Goal: Task Accomplishment & Management: Use online tool/utility

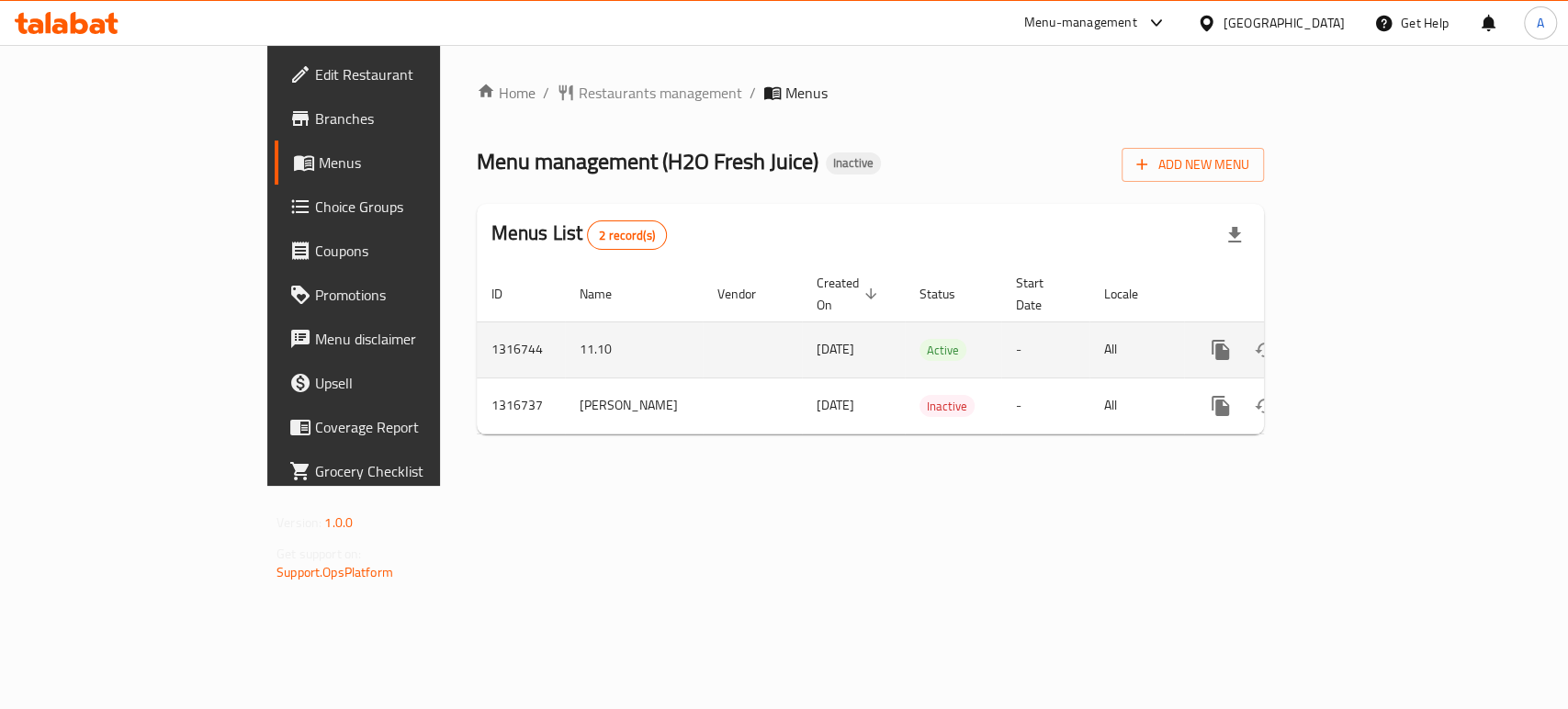
click at [1364, 338] on icon "enhanced table" at bounding box center [1353, 349] width 22 height 22
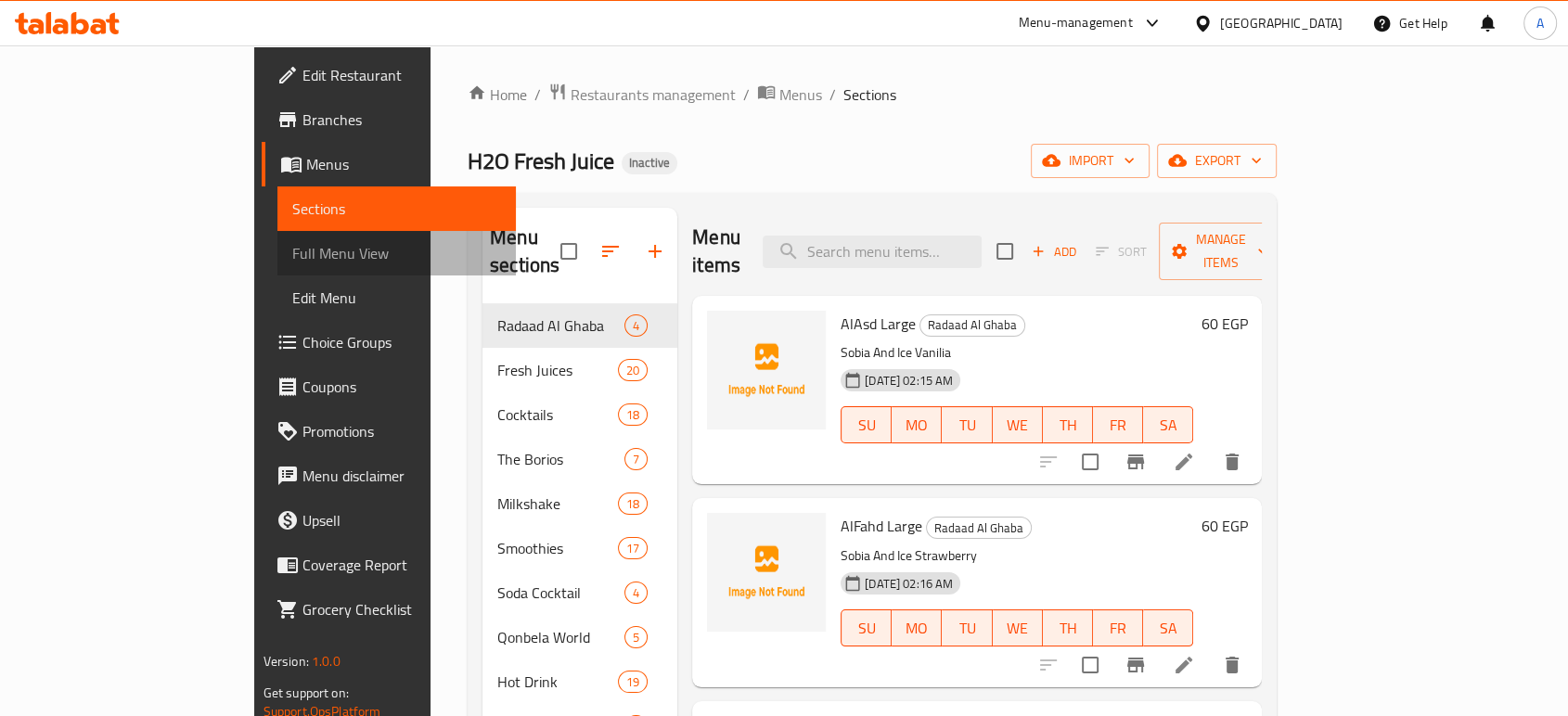
click at [292, 258] on span "Full Menu View" at bounding box center [396, 252] width 209 height 22
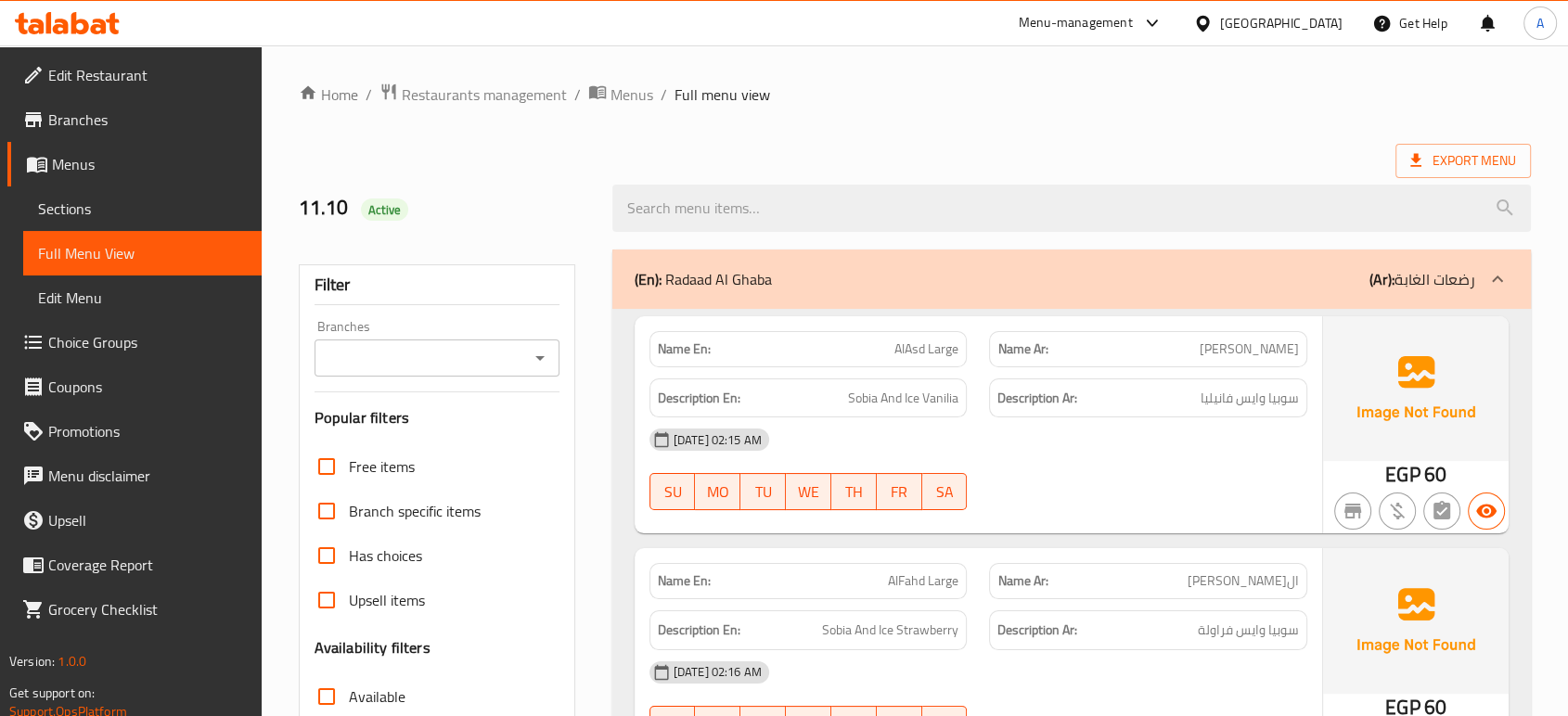
click at [1221, 410] on div "Description Ar: سوبيا وايس فانيليا" at bounding box center [1148, 398] width 318 height 40
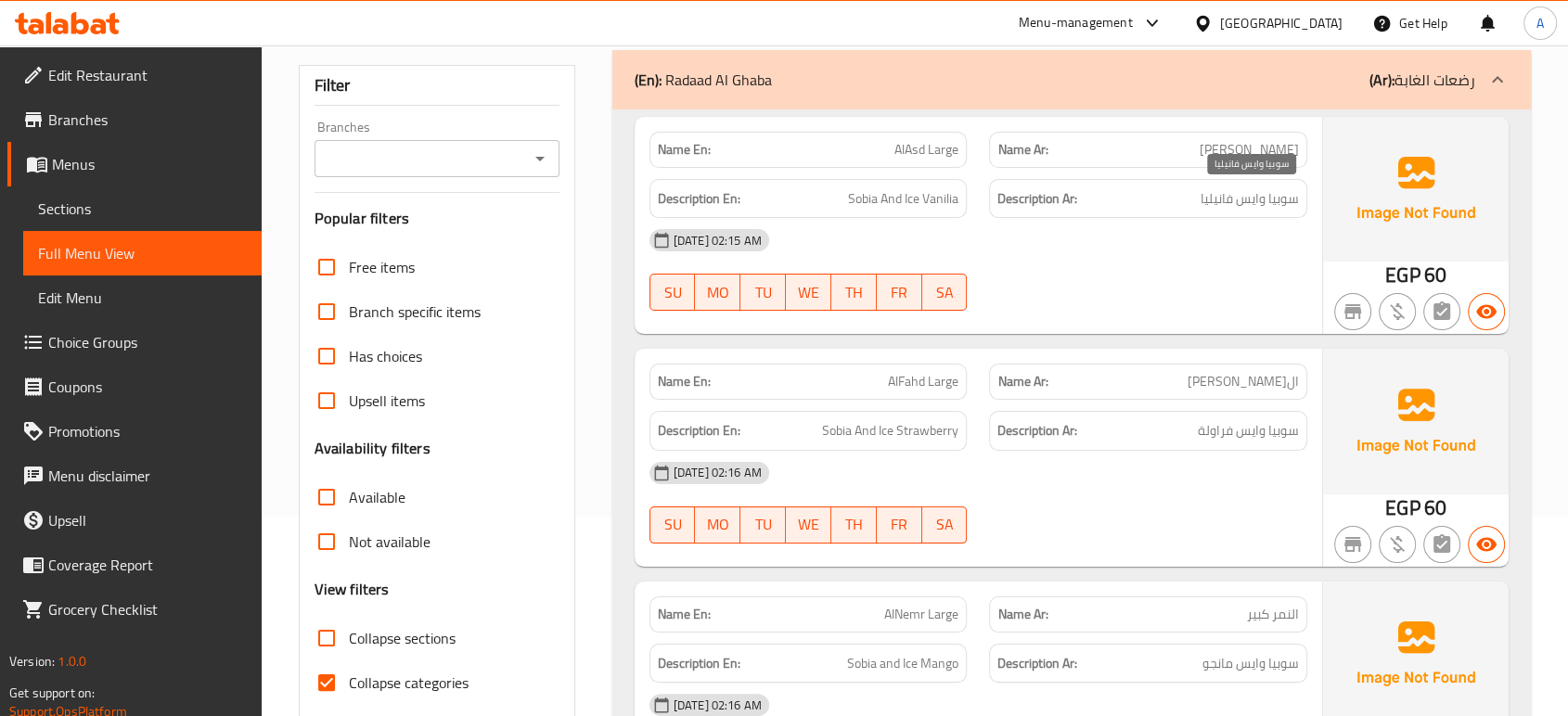
scroll to position [206, 0]
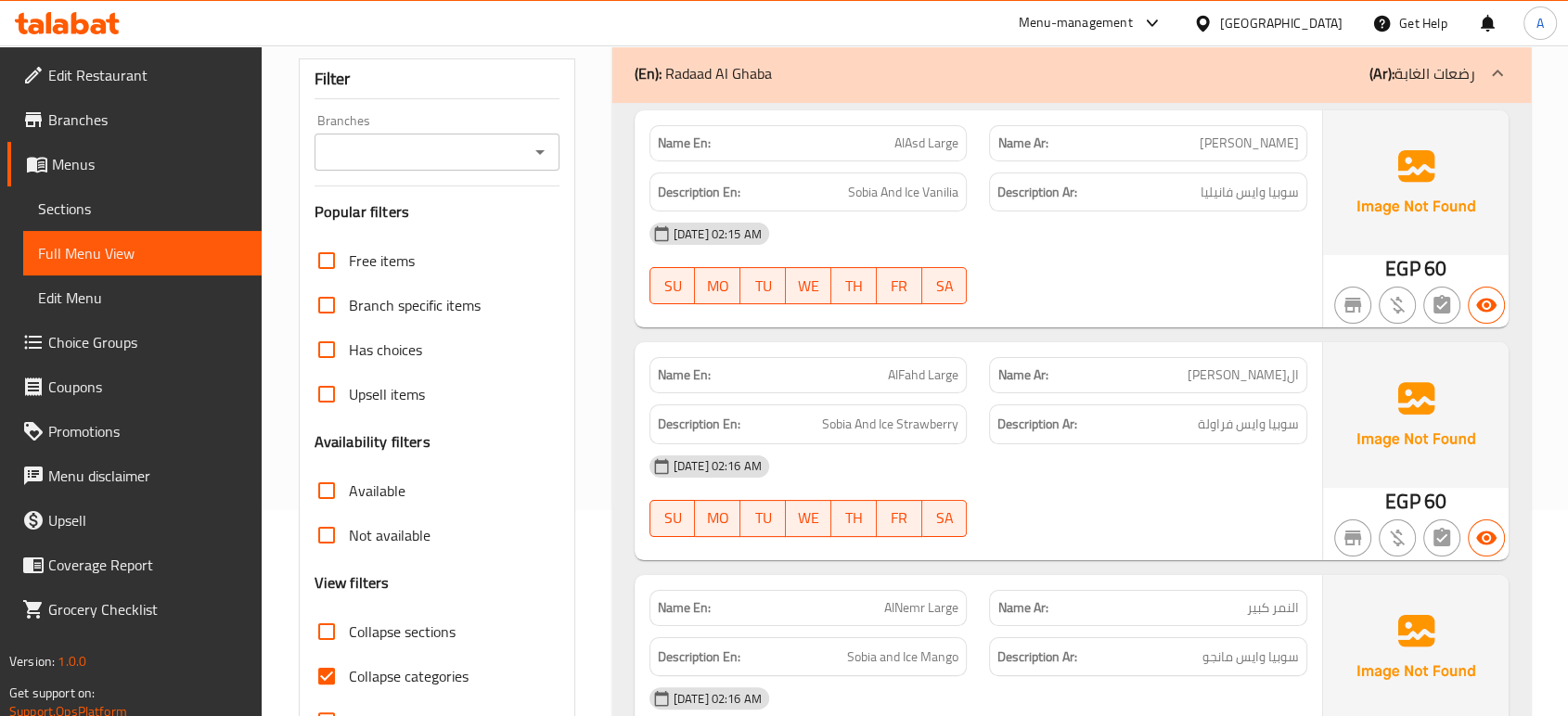
click at [914, 547] on div "SU MO TU WE TH FR SA" at bounding box center [808, 518] width 340 height 59
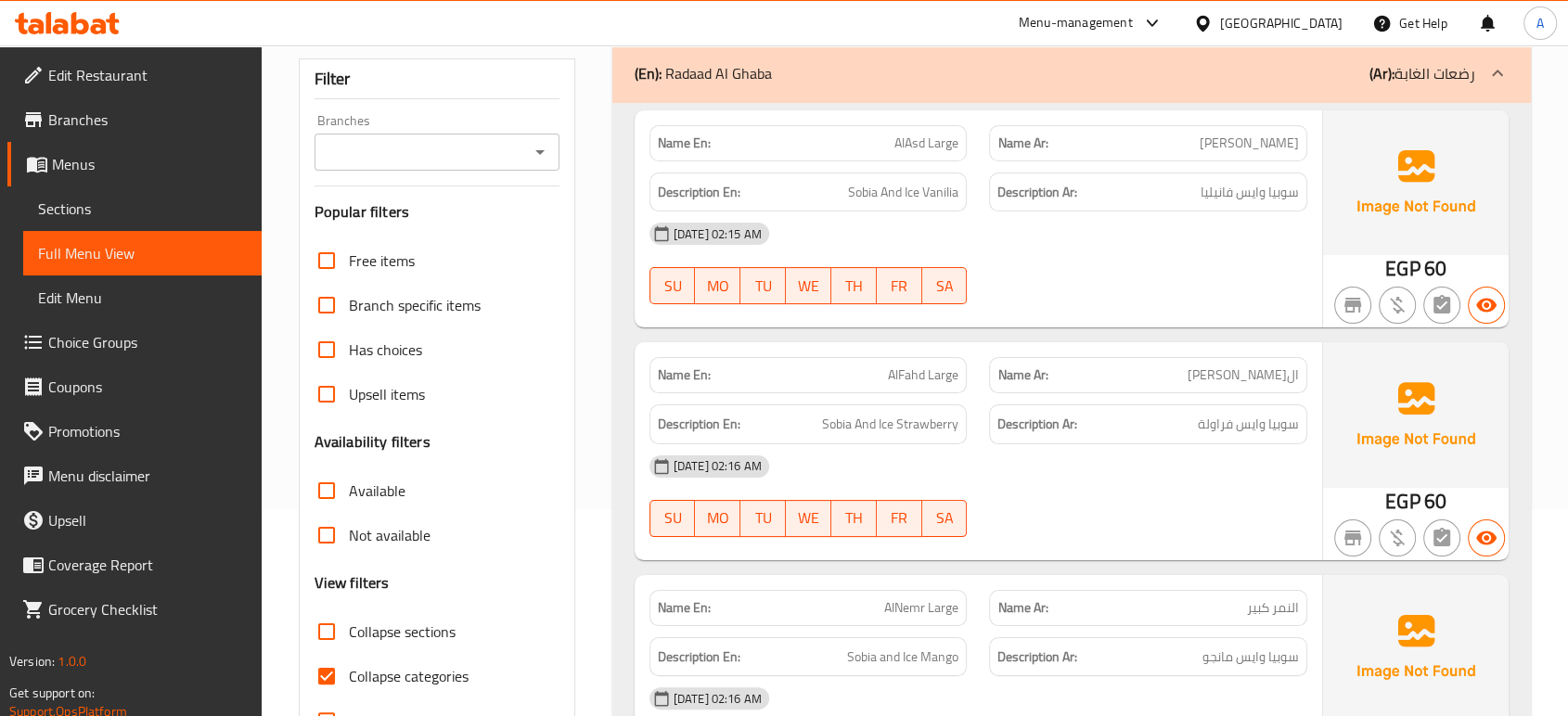
click at [1328, 236] on img at bounding box center [1416, 183] width 186 height 145
click at [1296, 374] on span "ال[PERSON_NAME]" at bounding box center [1242, 375] width 111 height 19
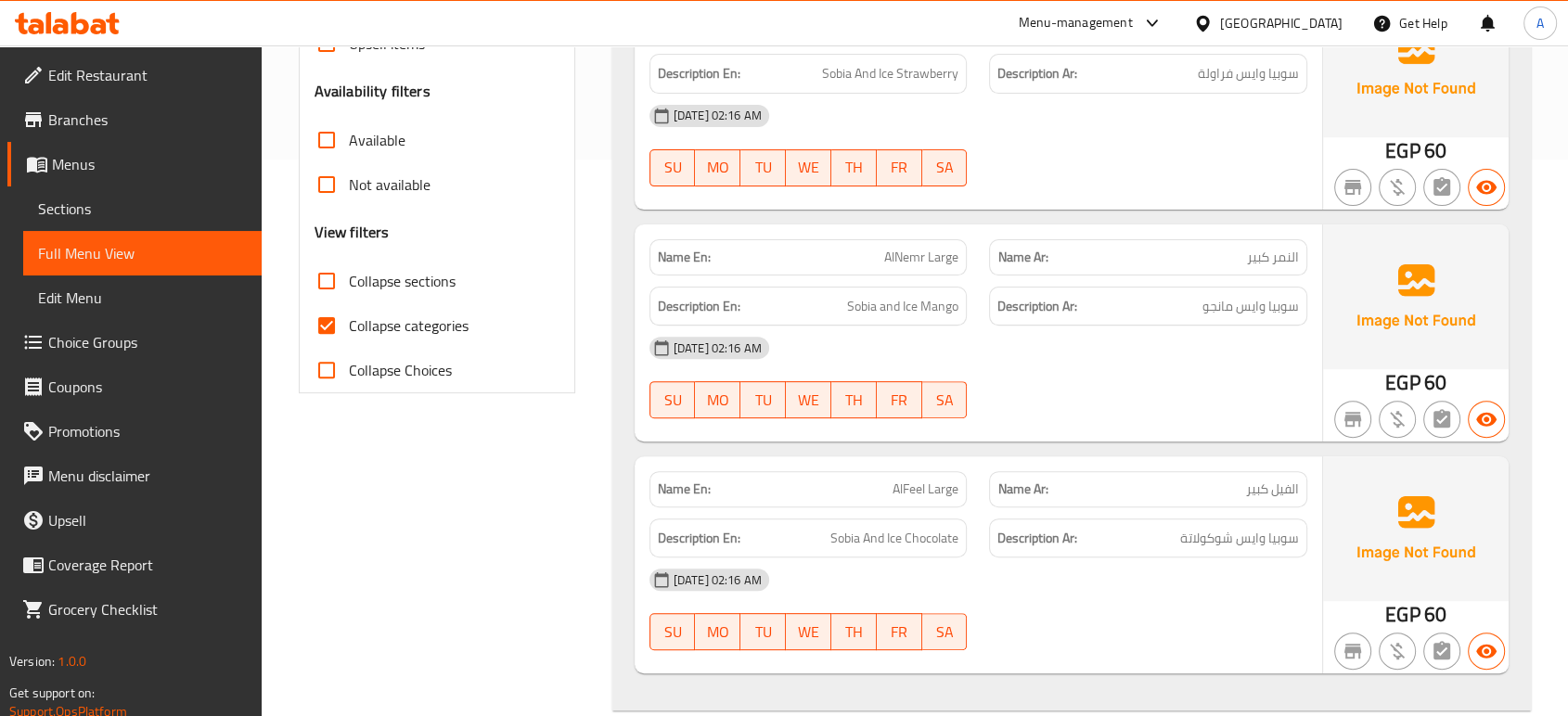
scroll to position [411, 0]
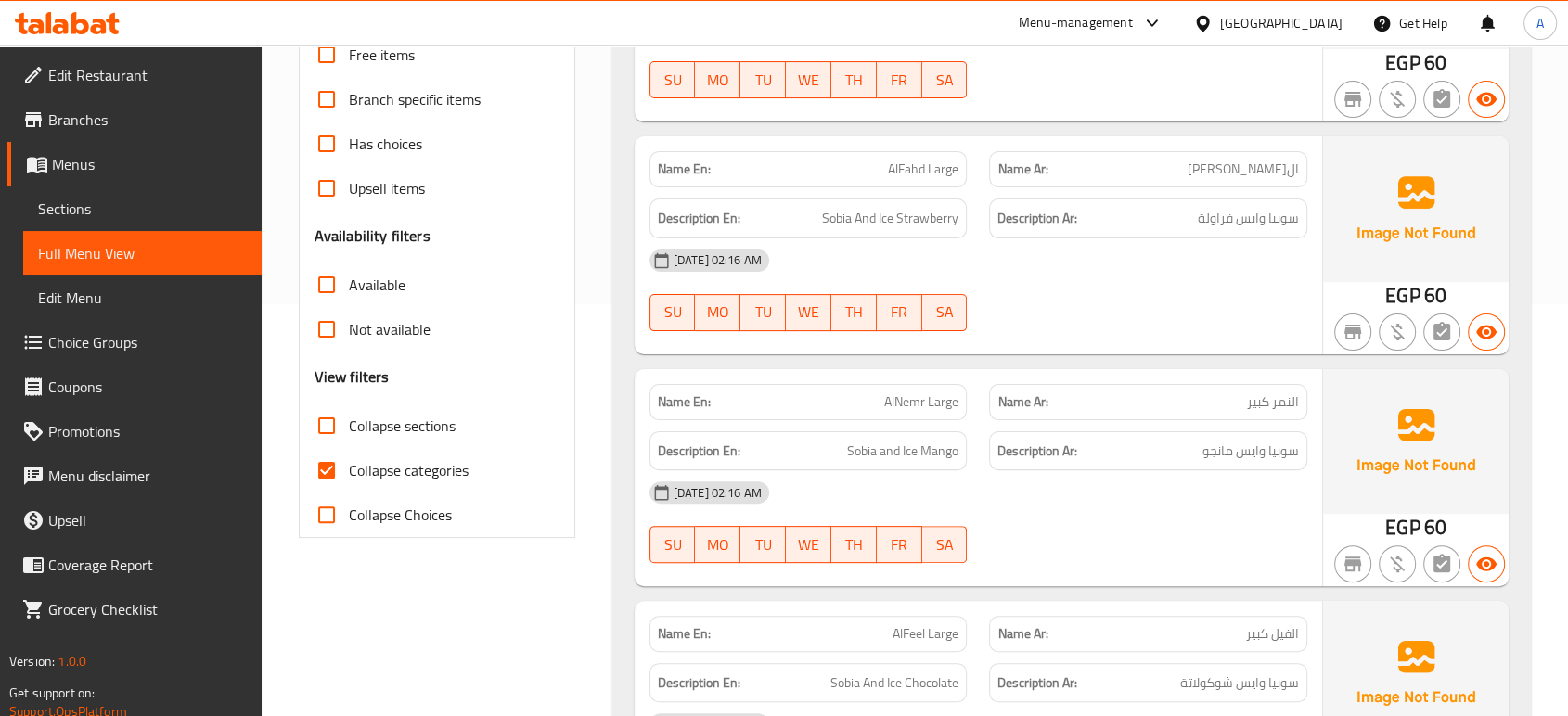
drag, startPoint x: 358, startPoint y: 464, endPoint x: 432, endPoint y: 262, distance: 215.1
click at [359, 464] on span "Collapse categories" at bounding box center [409, 469] width 120 height 22
click at [349, 464] on input "Collapse categories" at bounding box center [326, 469] width 45 height 45
checkbox input "false"
click at [1334, 308] on div at bounding box center [1416, 331] width 193 height 52
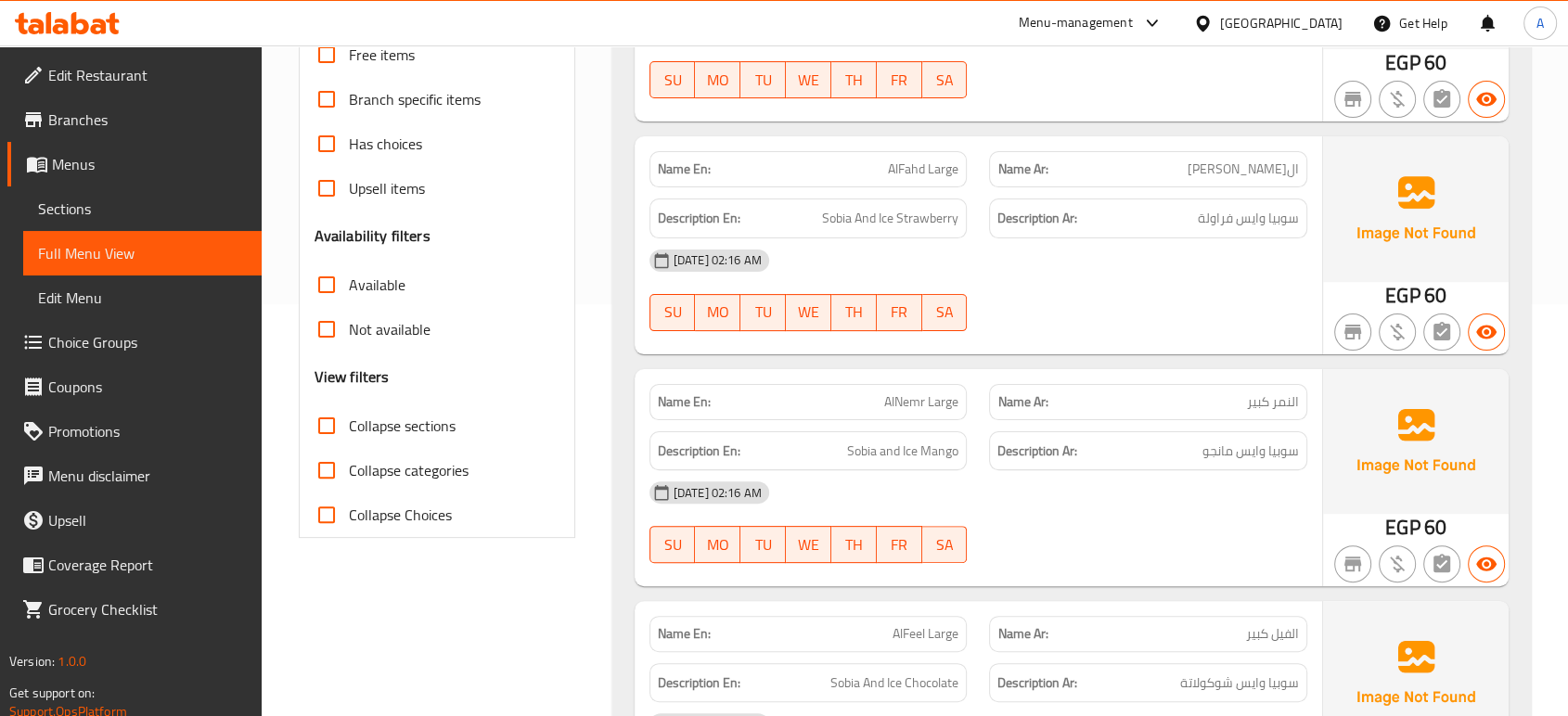
click at [1304, 270] on div "[DATE] 02:16 AM" at bounding box center [978, 260] width 680 height 45
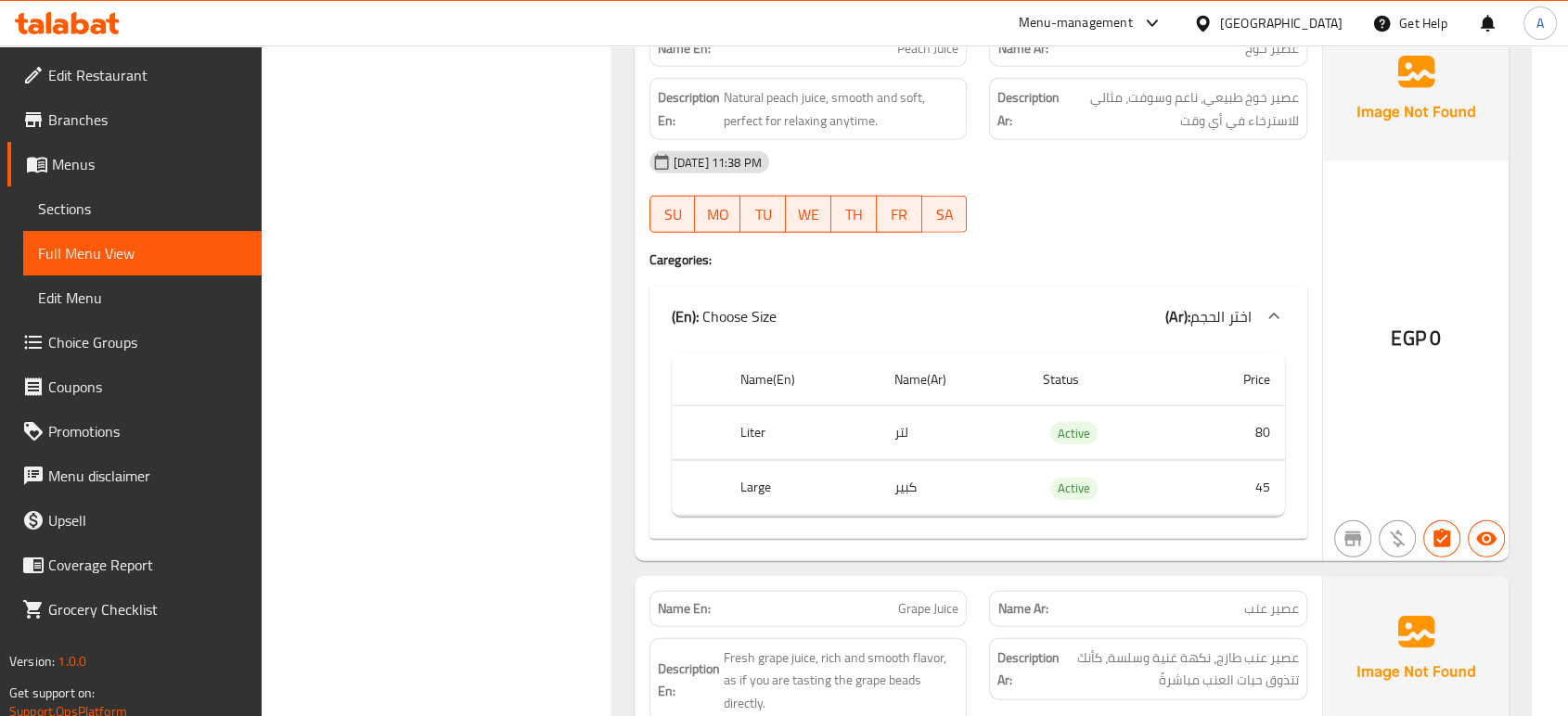
scroll to position [11846, 0]
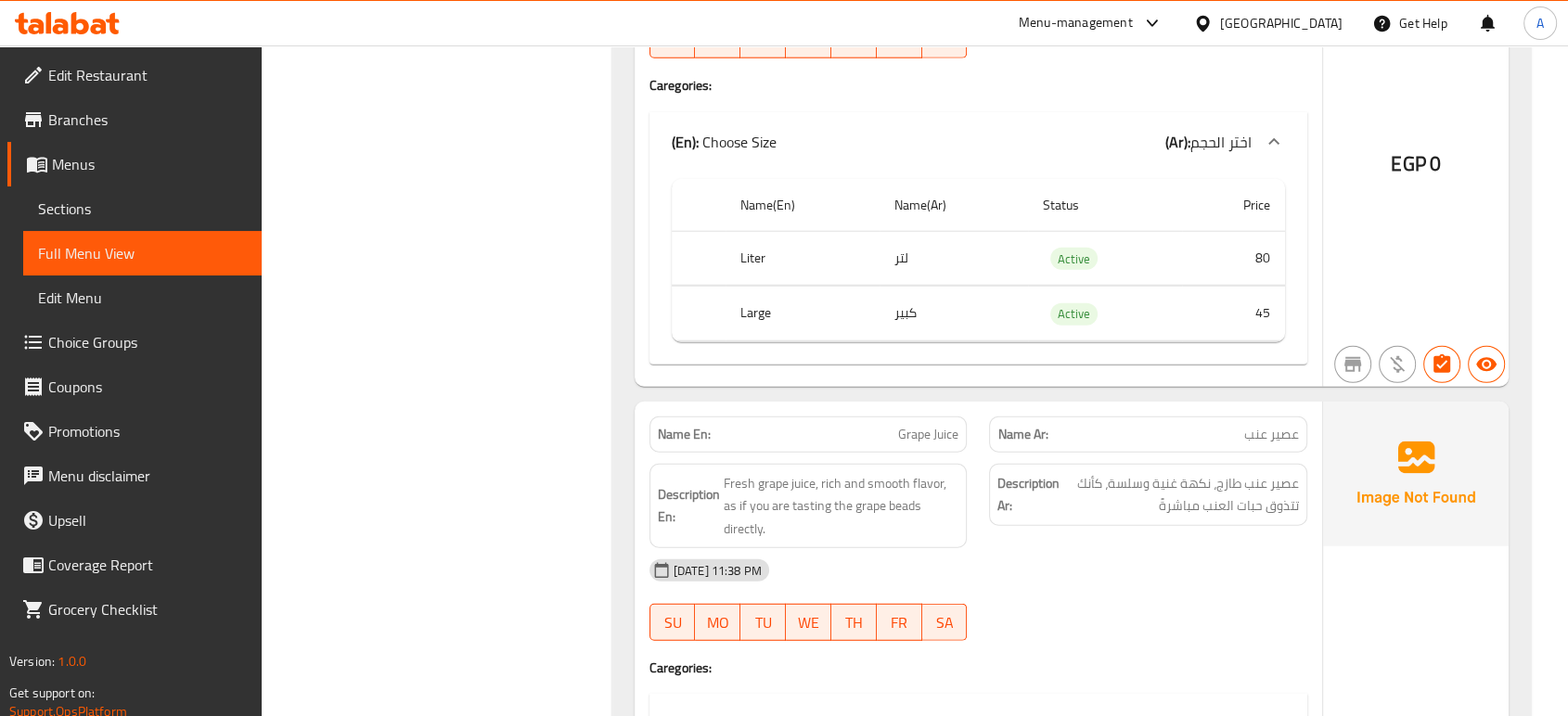
click at [928, 425] on span "Grape Juice" at bounding box center [928, 434] width 60 height 19
copy span "Grape Juice"
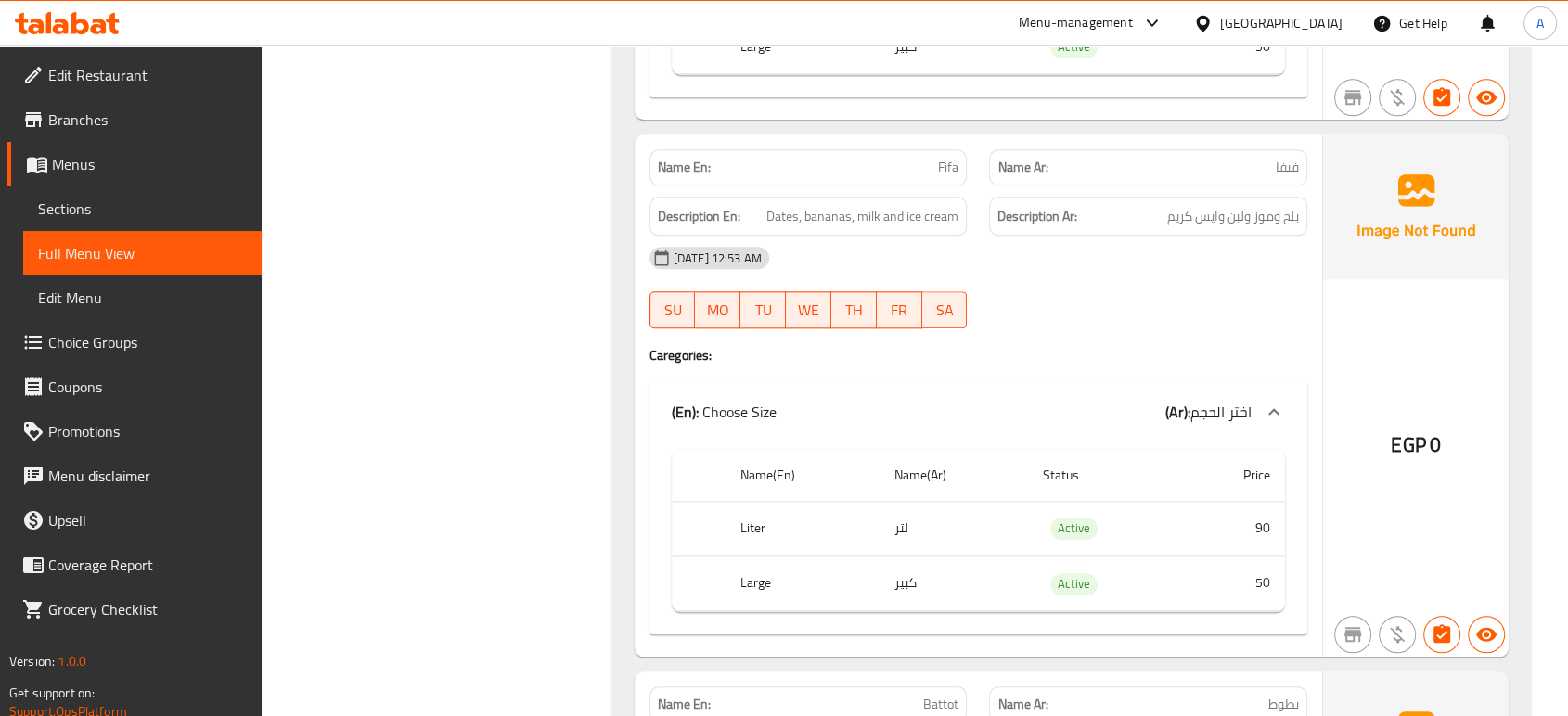
scroll to position [16071, 0]
